Goal: Information Seeking & Learning: Learn about a topic

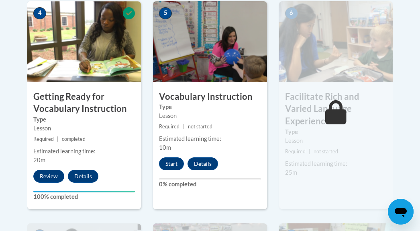
scroll to position [492, 0]
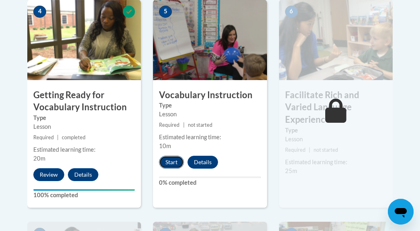
click at [171, 162] on button "Start" at bounding box center [171, 161] width 25 height 13
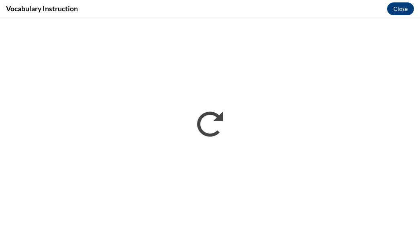
scroll to position [0, 0]
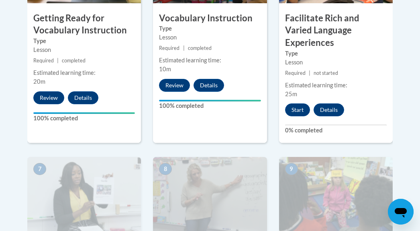
scroll to position [567, 0]
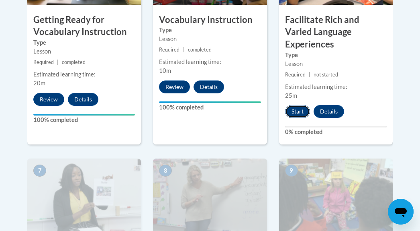
click at [297, 105] on button "Start" at bounding box center [297, 111] width 25 height 13
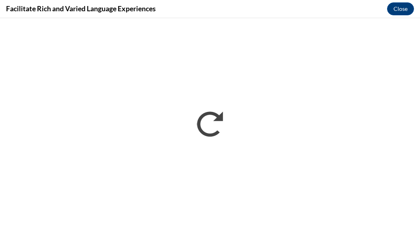
scroll to position [0, 0]
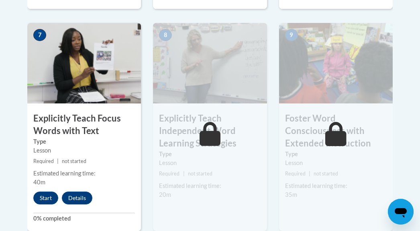
scroll to position [712, 0]
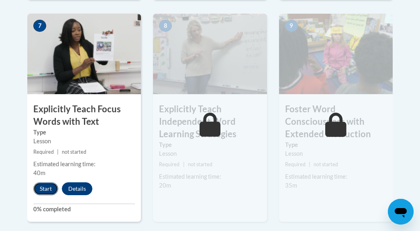
click at [43, 182] on button "Start" at bounding box center [45, 188] width 25 height 13
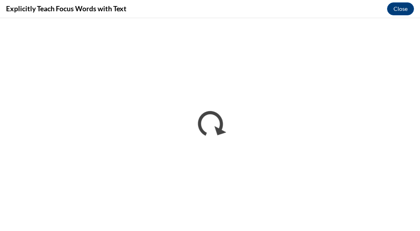
scroll to position [0, 0]
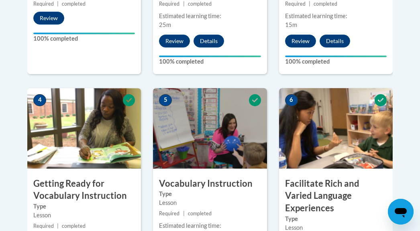
scroll to position [401, 0]
